Goal: Task Accomplishment & Management: Manage account settings

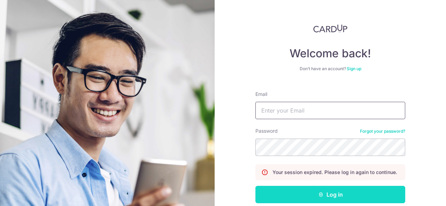
type input "[EMAIL_ADDRESS][DOMAIN_NAME]"
click at [340, 195] on button "Log in" at bounding box center [330, 194] width 150 height 17
